Goal: Obtain resource: Download file/media

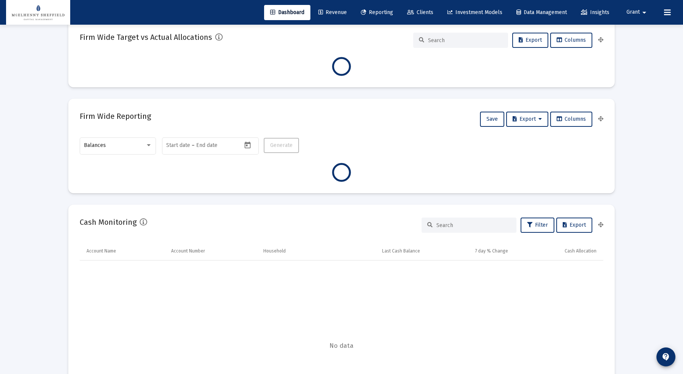
scroll to position [230, 0]
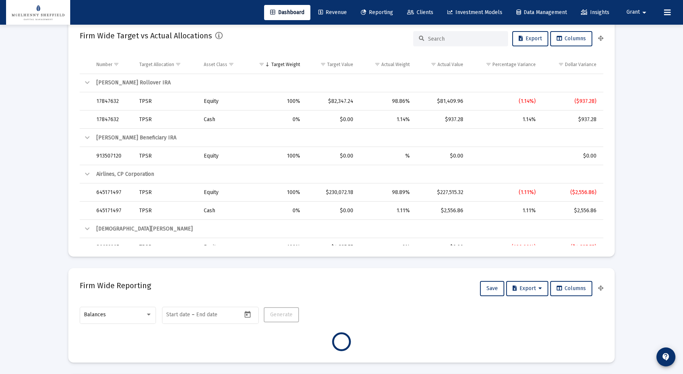
type input "[DATE]"
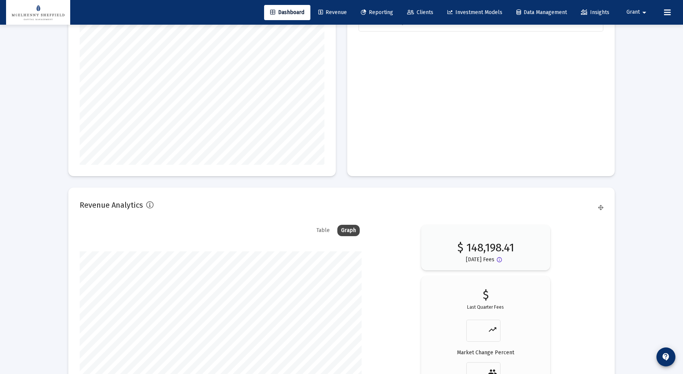
scroll to position [1251, 0]
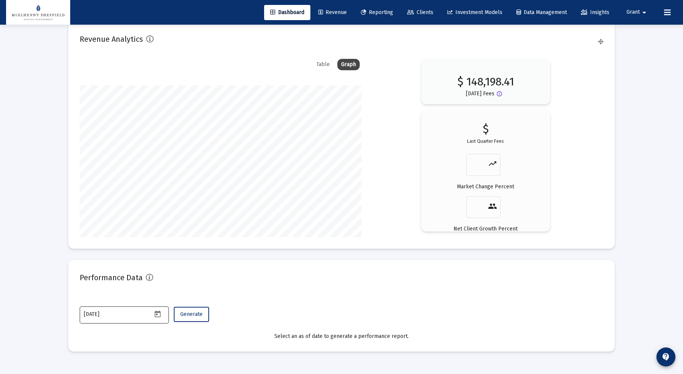
click at [159, 314] on icon "Open calendar" at bounding box center [158, 314] width 8 height 8
click at [163, 184] on button "Previous month" at bounding box center [163, 185] width 15 height 15
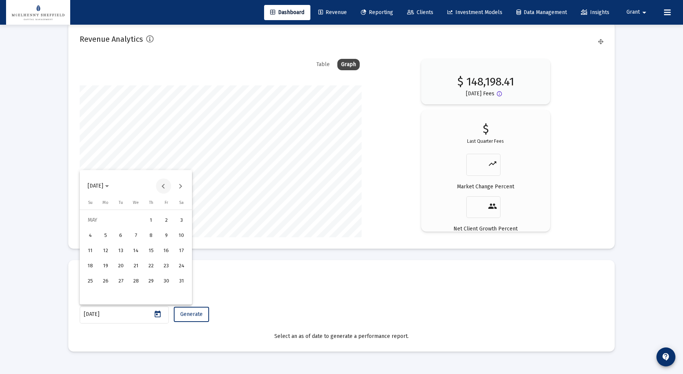
click at [163, 184] on button "Previous month" at bounding box center [163, 185] width 15 height 15
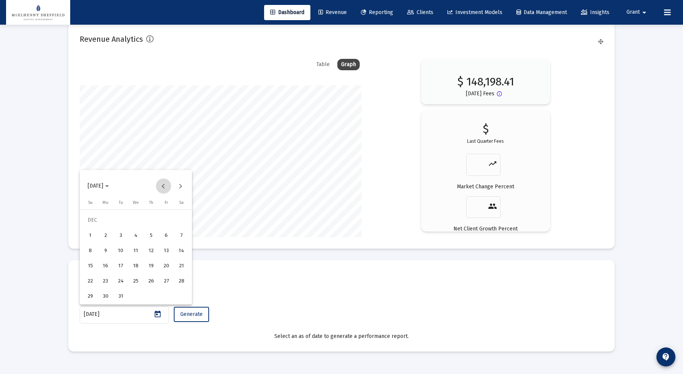
click at [163, 184] on button "Previous month" at bounding box center [163, 185] width 15 height 15
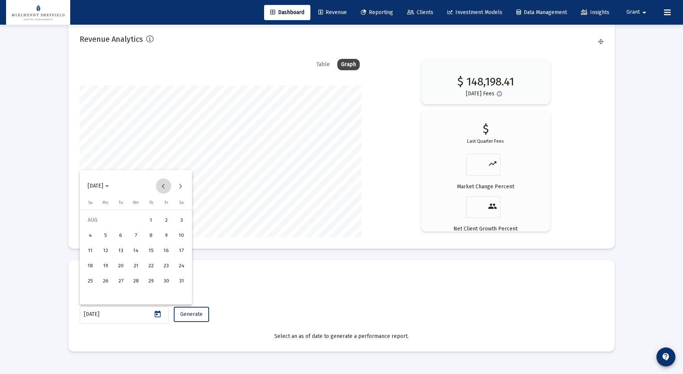
click at [163, 184] on button "Previous month" at bounding box center [163, 185] width 15 height 15
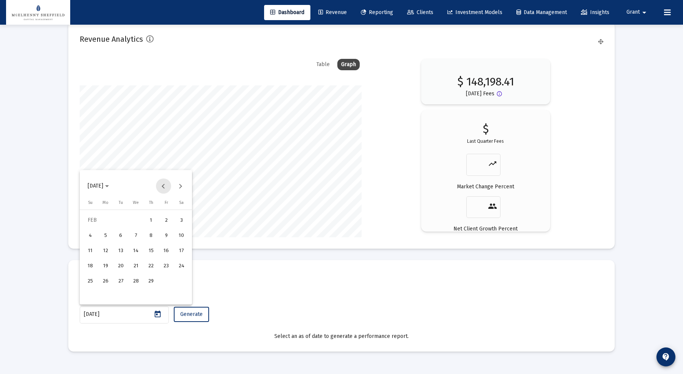
click at [163, 184] on button "Previous month" at bounding box center [163, 185] width 15 height 15
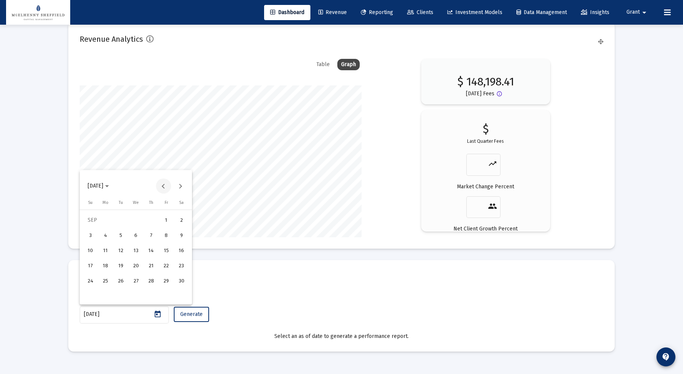
click at [163, 184] on button "Previous month" at bounding box center [163, 185] width 15 height 15
click at [153, 293] on div "31" at bounding box center [151, 296] width 14 height 14
type input "2023-08-31"
click at [187, 317] on button "Generate" at bounding box center [191, 314] width 35 height 15
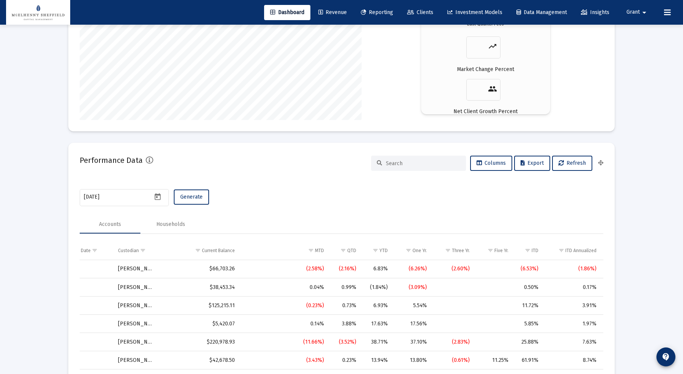
scroll to position [0, 414]
click at [540, 160] on span "Export" at bounding box center [532, 163] width 23 height 6
